Goal: Task Accomplishment & Management: Manage account settings

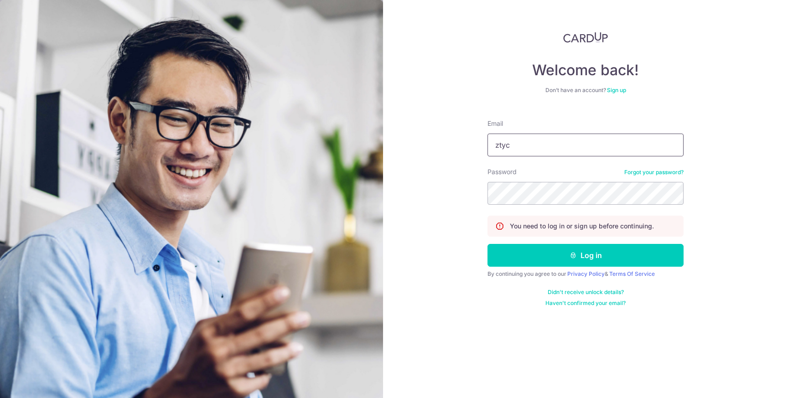
type input "[EMAIL_ADDRESS][DOMAIN_NAME]"
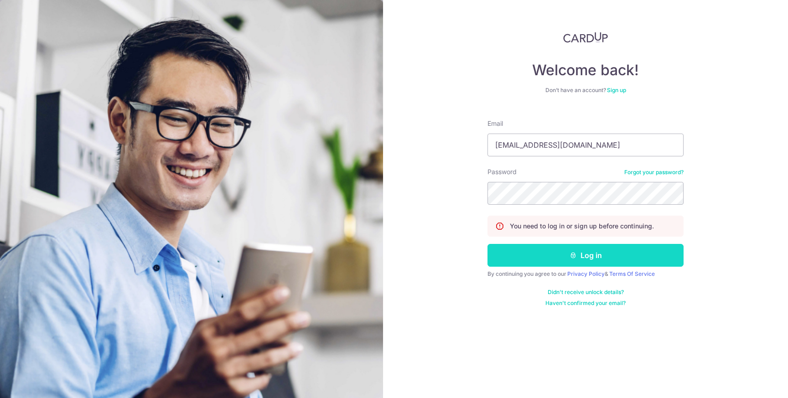
click at [586, 257] on button "Log in" at bounding box center [585, 255] width 196 height 23
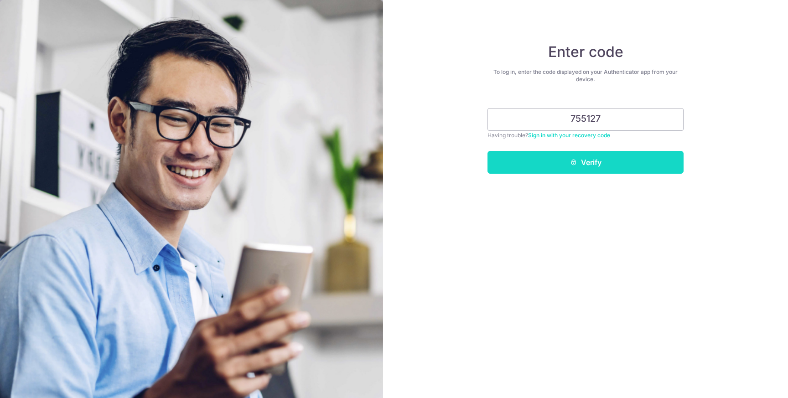
type input "755127"
click at [589, 167] on button "Verify" at bounding box center [585, 162] width 196 height 23
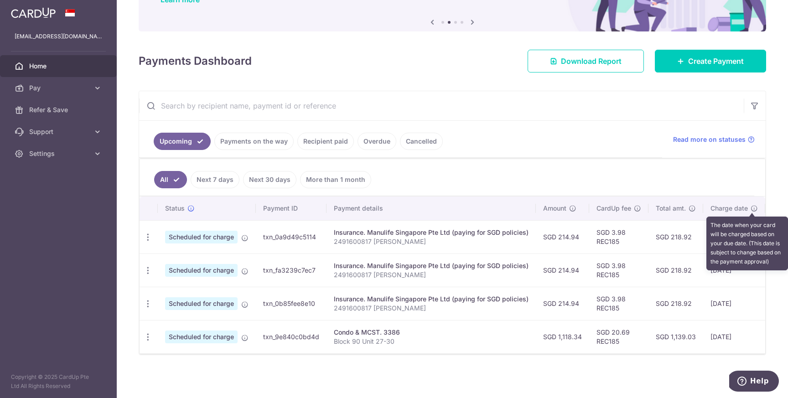
click at [752, 208] on icon at bounding box center [754, 208] width 7 height 7
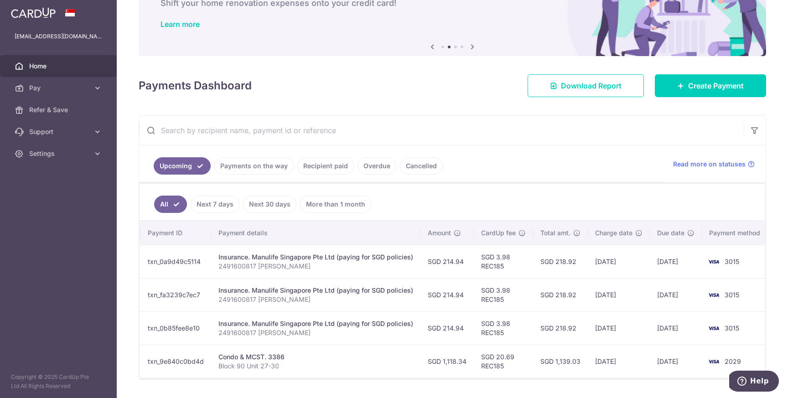
scroll to position [85, 0]
